Goal: Book appointment/travel/reservation

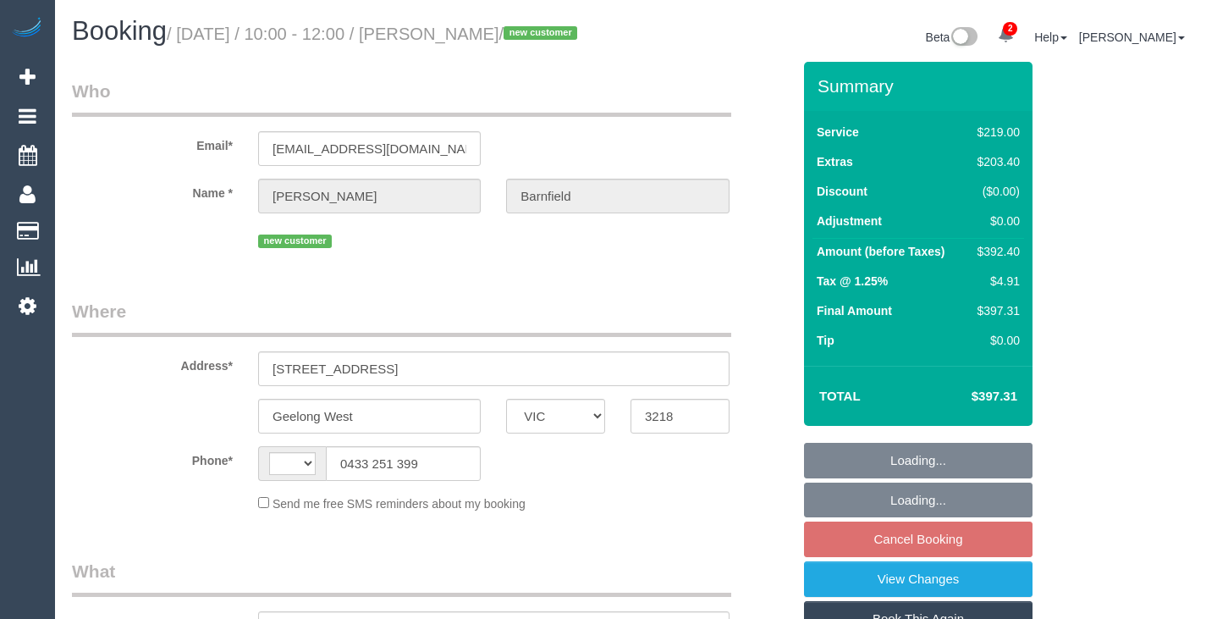
select select "VIC"
select select "spot4"
select select "string:stripe-pm_1S1dcM2GScqysDRV1C4YLbWG"
select select "number:29"
select select "number:14"
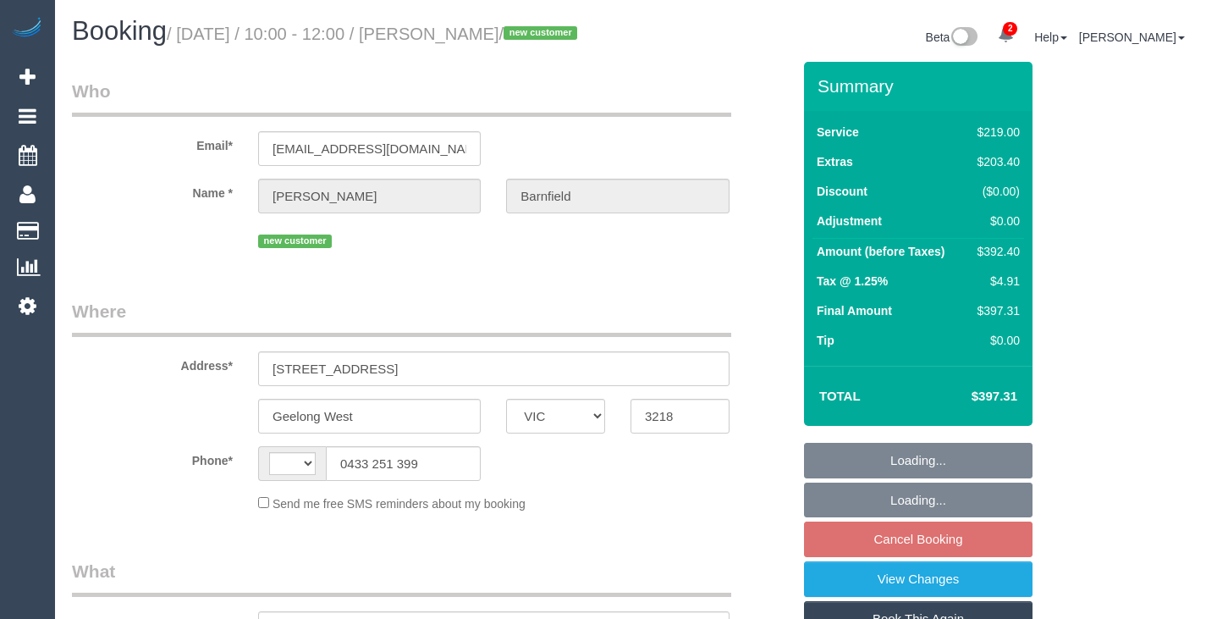
select select "number:18"
select select "number:24"
select select "number:26"
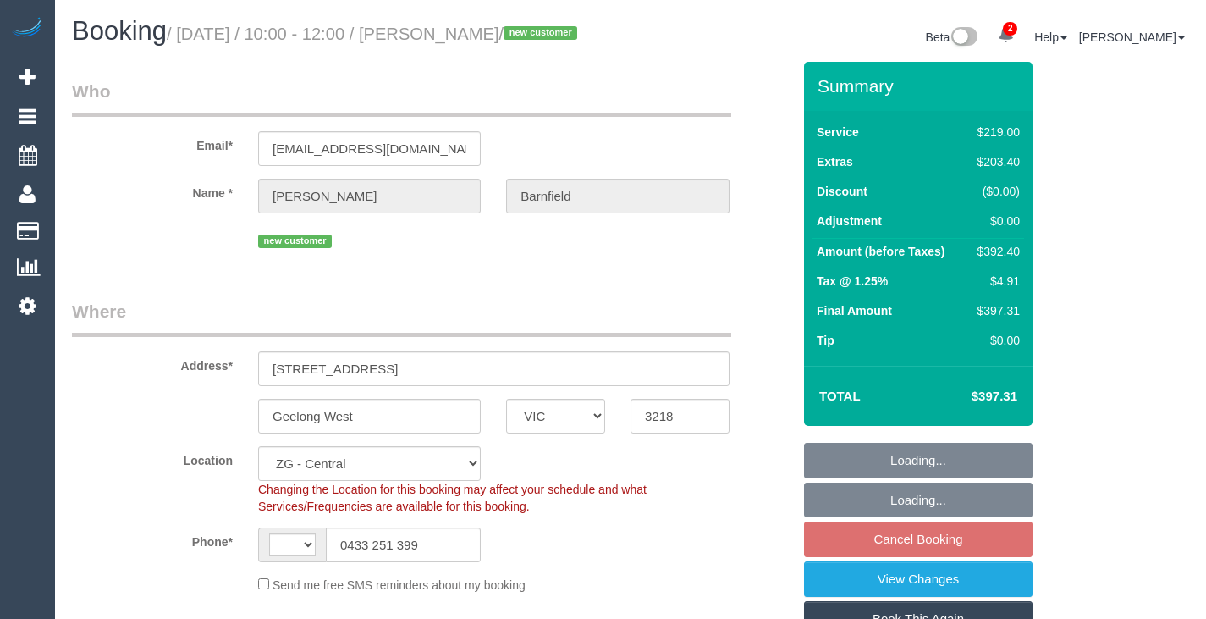
select select
select select "string:AU"
select select "object:909"
select select "spot41"
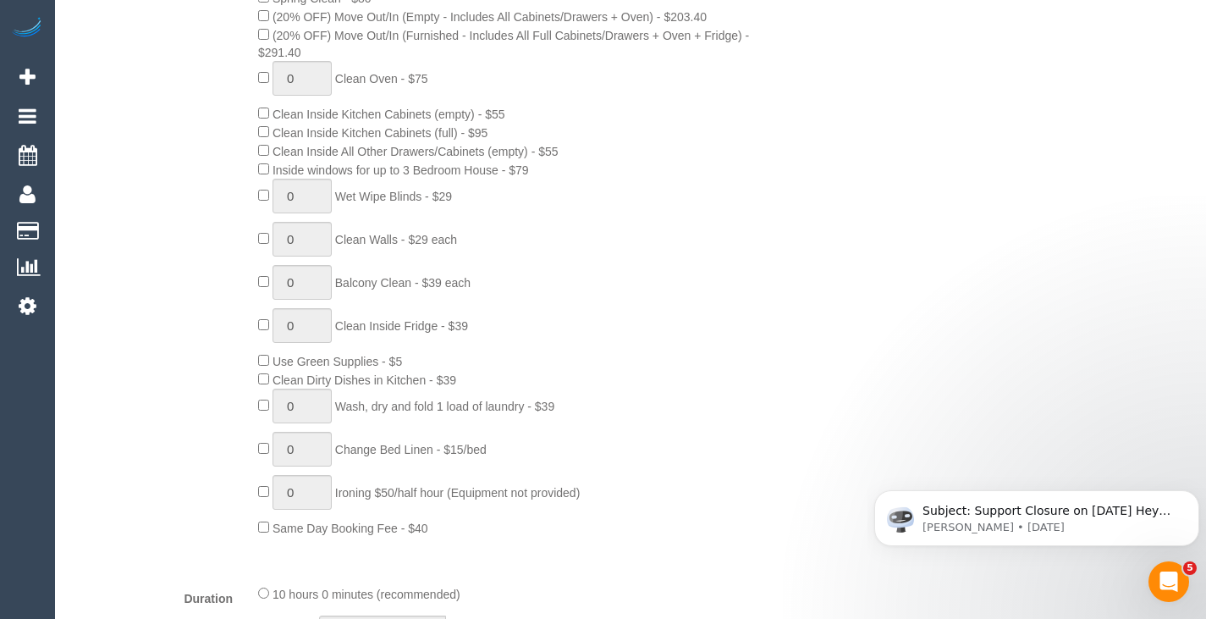
scroll to position [929, 0]
